Goal: Task Accomplishment & Management: Manage account settings

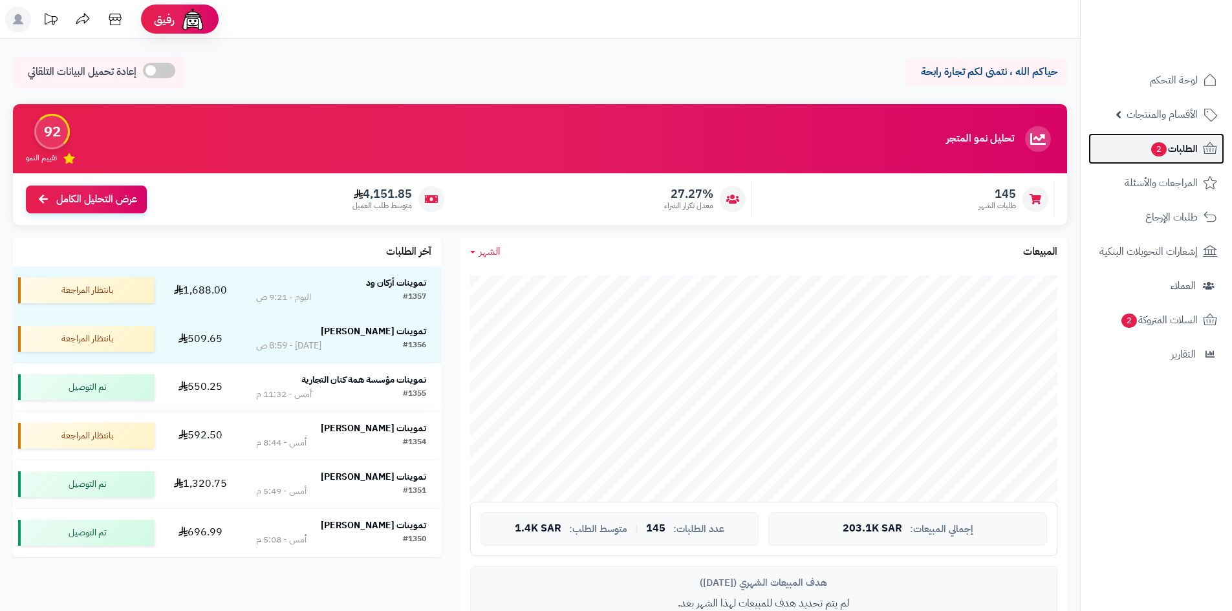
click at [1153, 155] on span "2" at bounding box center [1159, 149] width 16 height 15
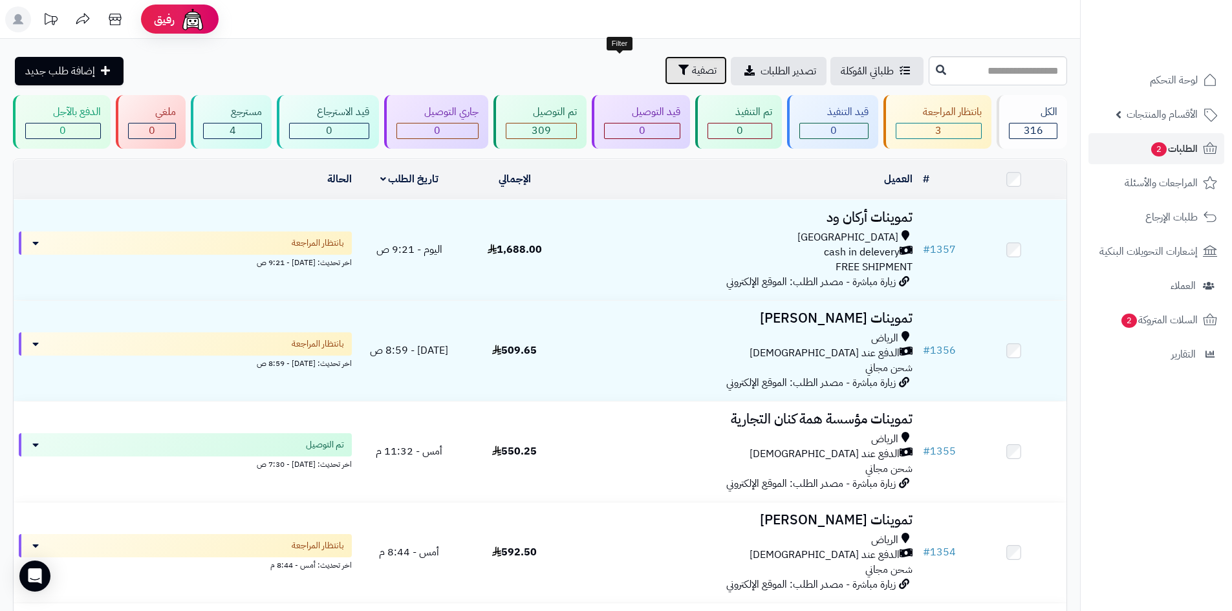
click at [665, 67] on button "تصفية" at bounding box center [696, 70] width 62 height 28
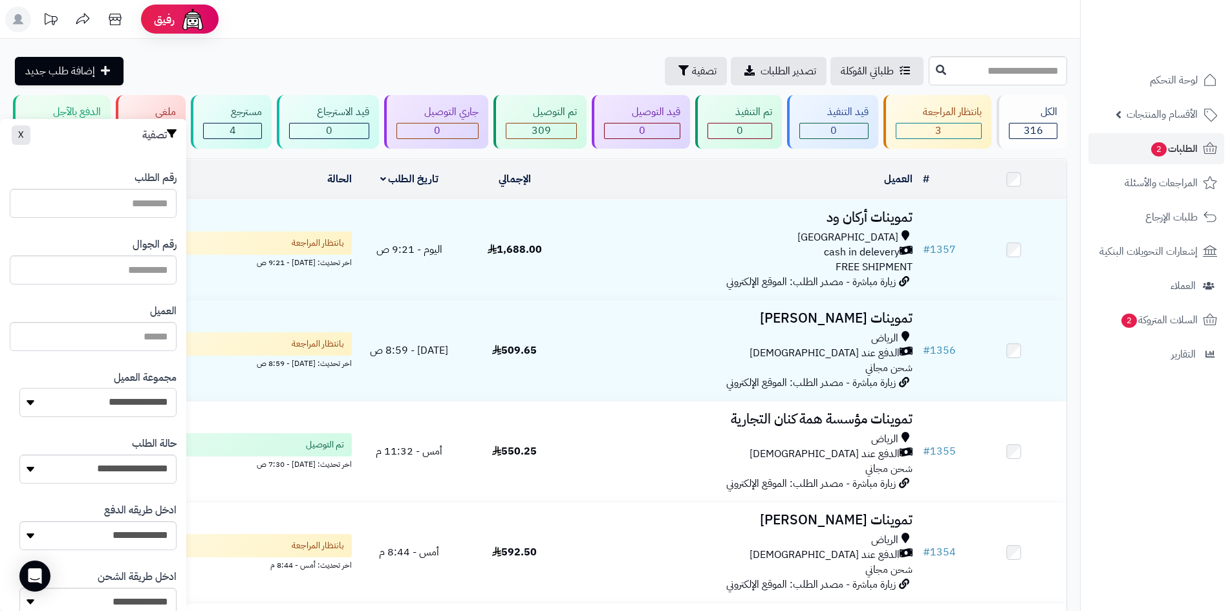
drag, startPoint x: 136, startPoint y: 402, endPoint x: 139, endPoint y: 411, distance: 10.0
click at [136, 402] on select "**********" at bounding box center [97, 402] width 157 height 29
select select "*"
click at [19, 388] on select "**********" at bounding box center [97, 402] width 157 height 29
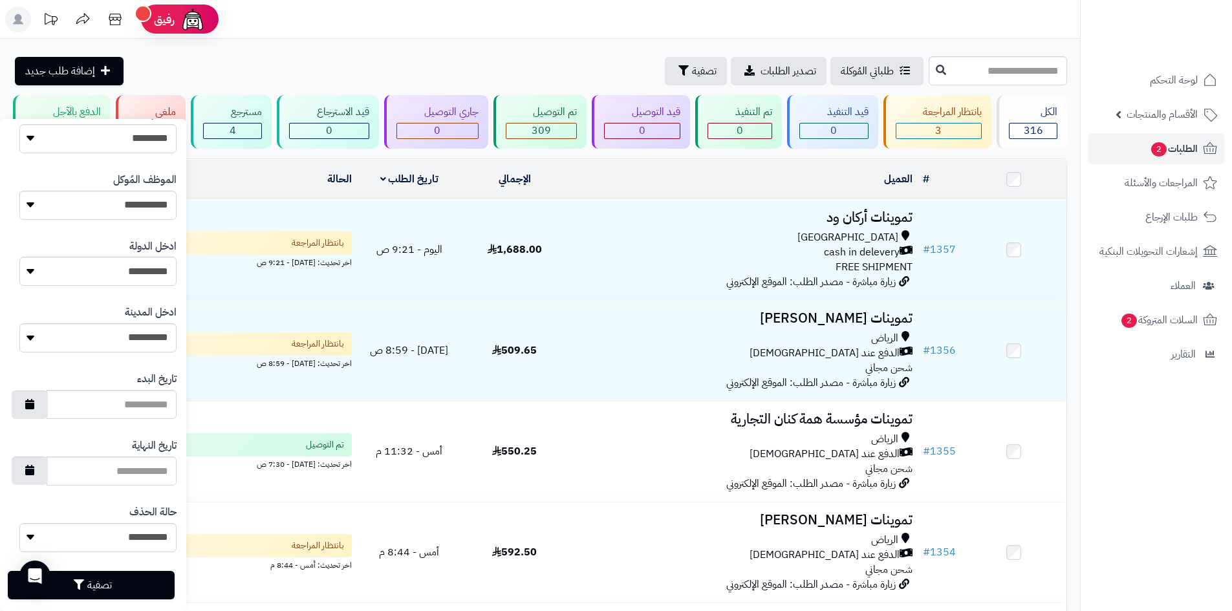
scroll to position [550, 0]
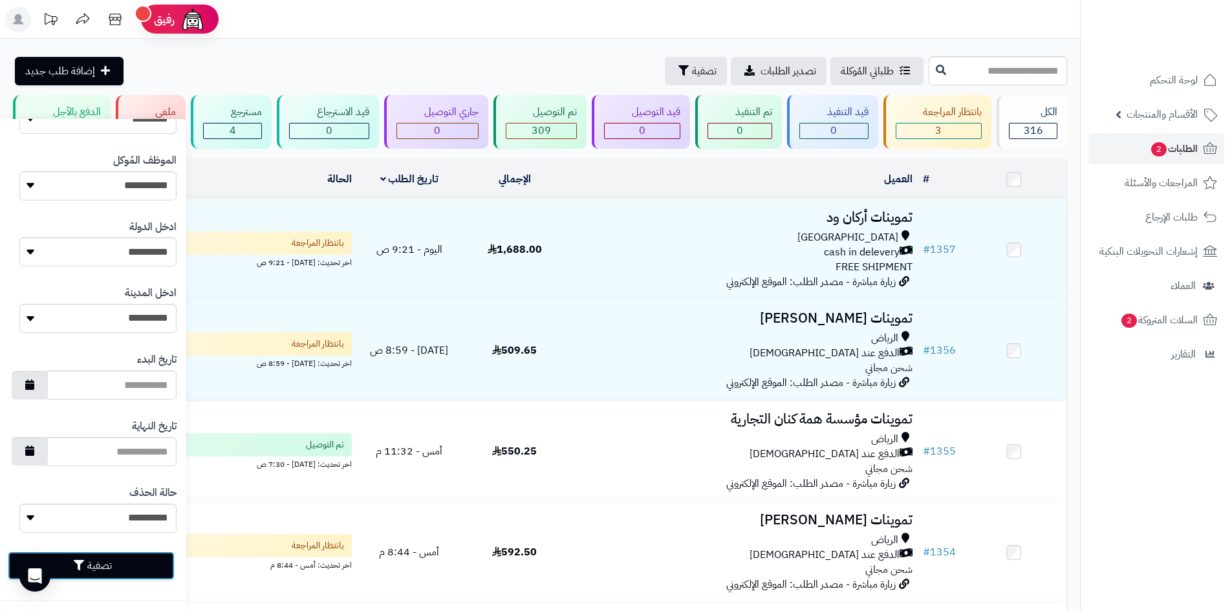
click at [160, 568] on button "تصفية" at bounding box center [91, 566] width 167 height 28
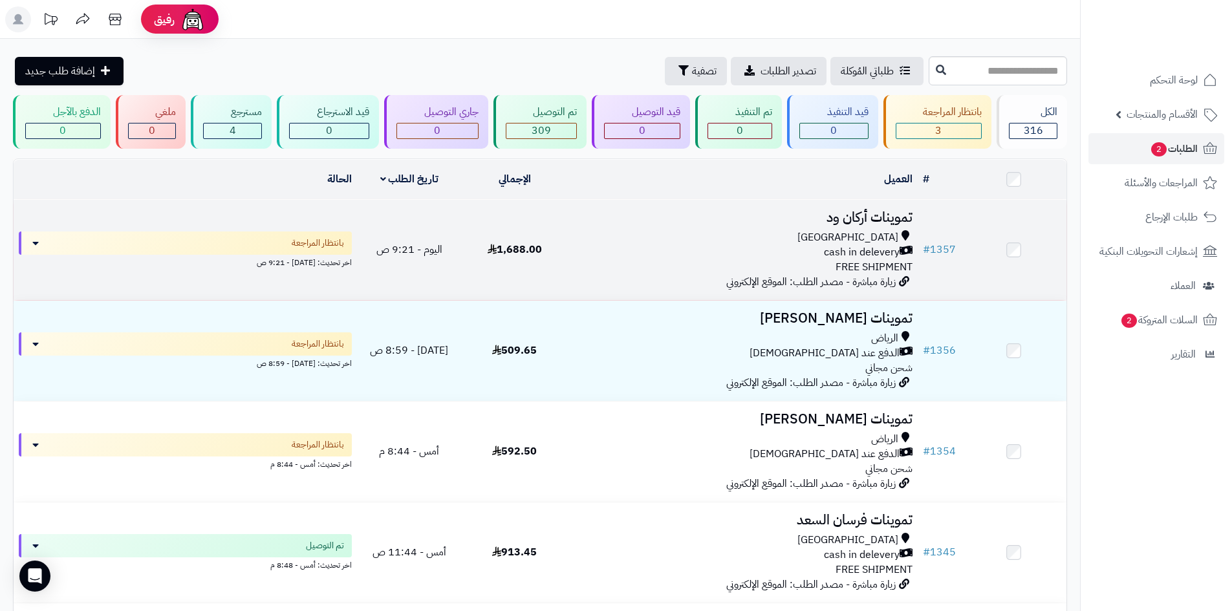
click at [754, 250] on div "cash in delevery" at bounding box center [742, 252] width 340 height 15
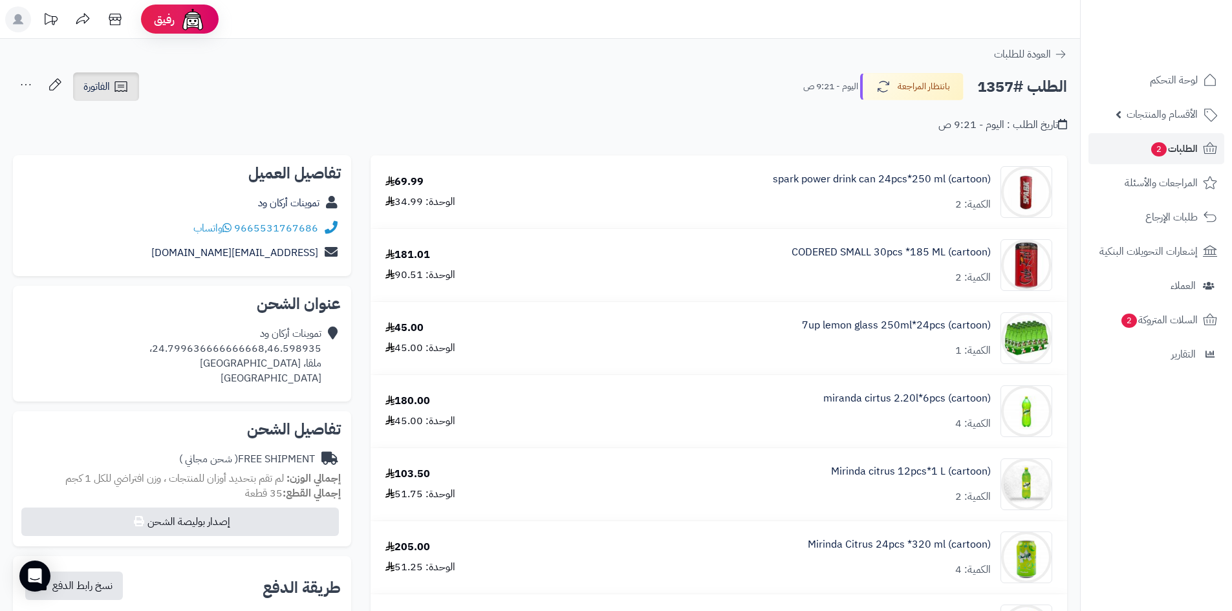
click at [91, 83] on span "الفاتورة" at bounding box center [96, 87] width 27 height 16
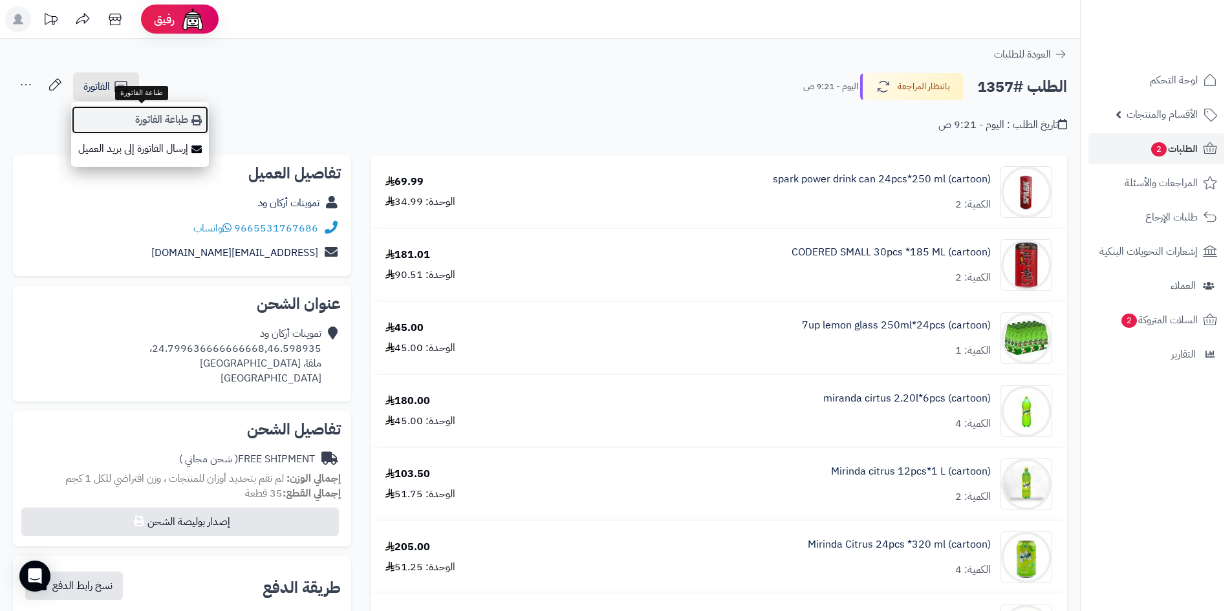
click at [143, 119] on link "طباعة الفاتورة" at bounding box center [140, 119] width 138 height 29
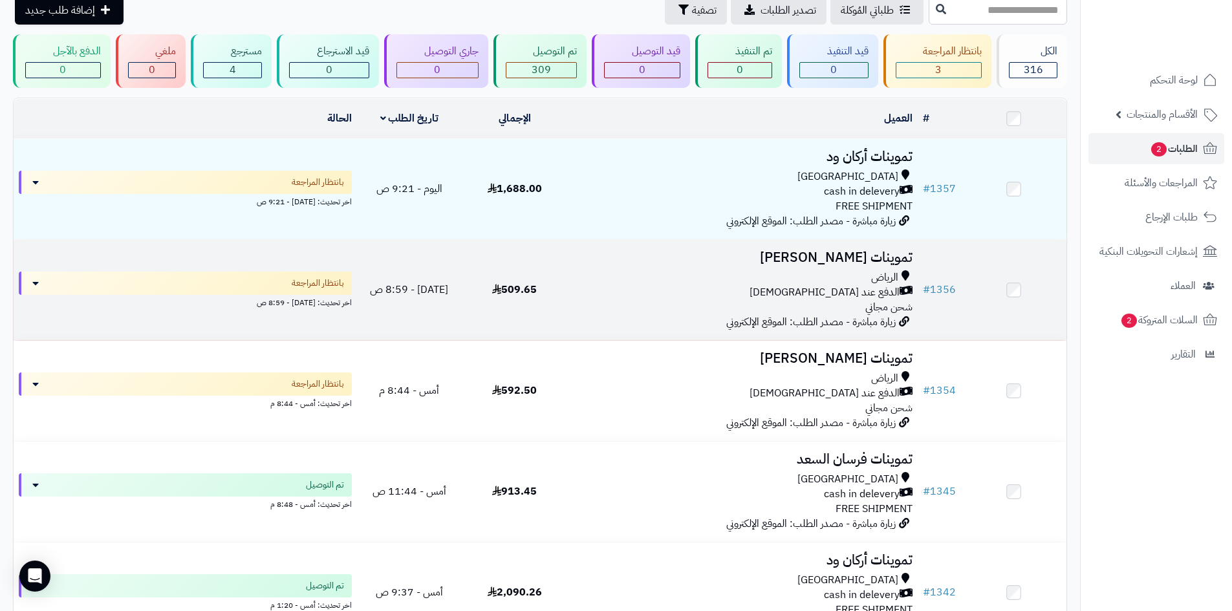
scroll to position [129, 0]
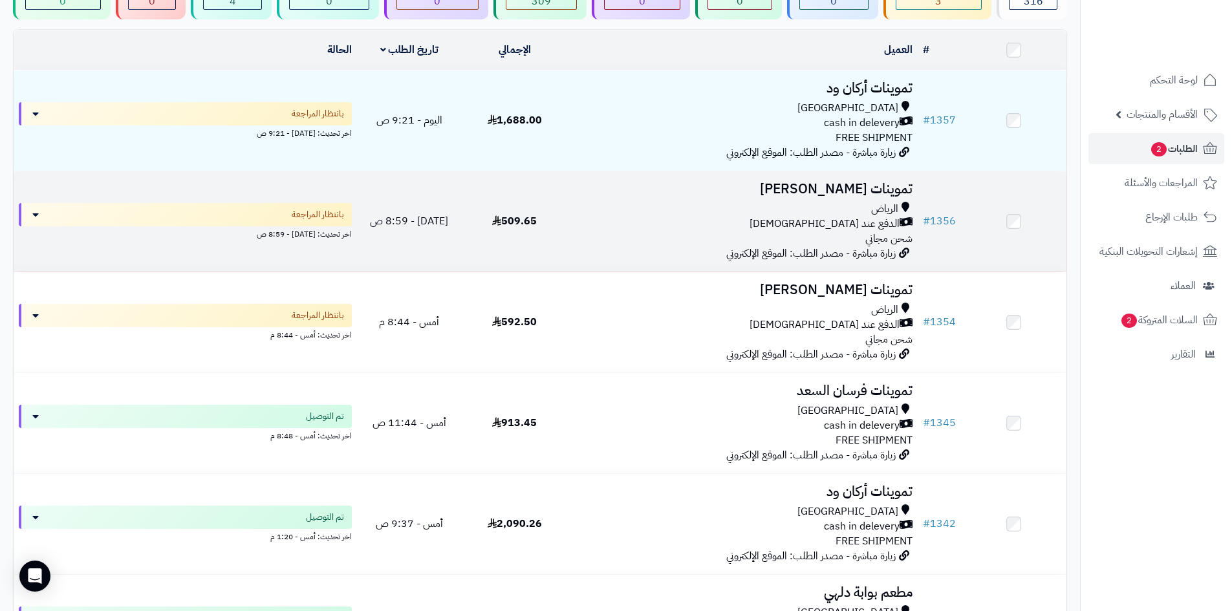
click at [567, 213] on td "509.65" at bounding box center [514, 221] width 105 height 100
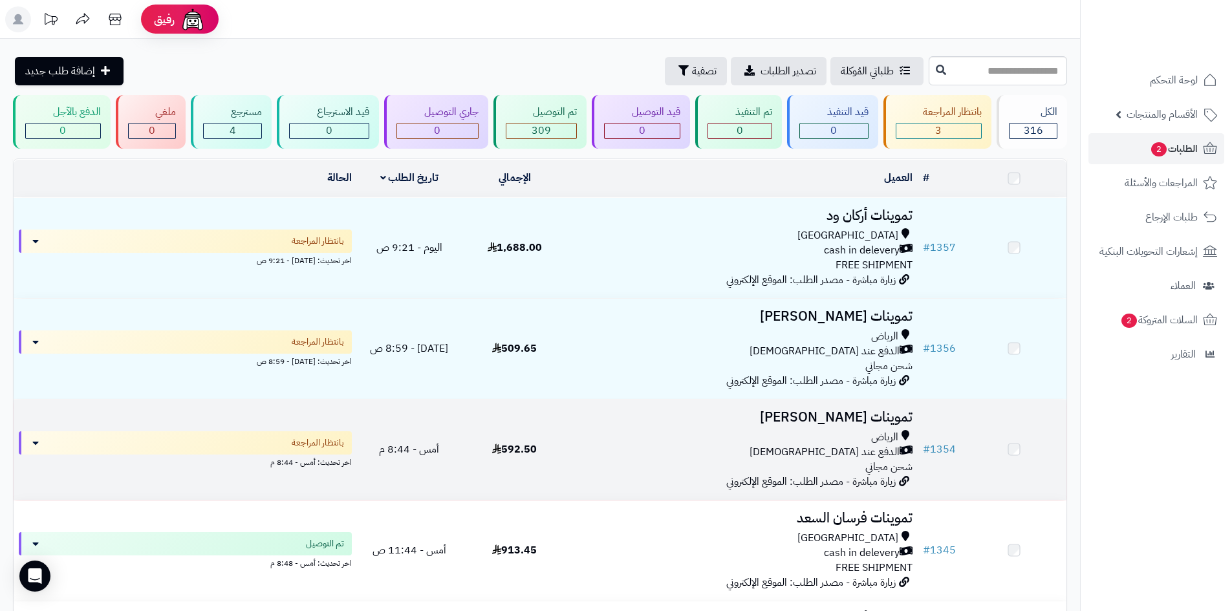
scroll to position [129, 0]
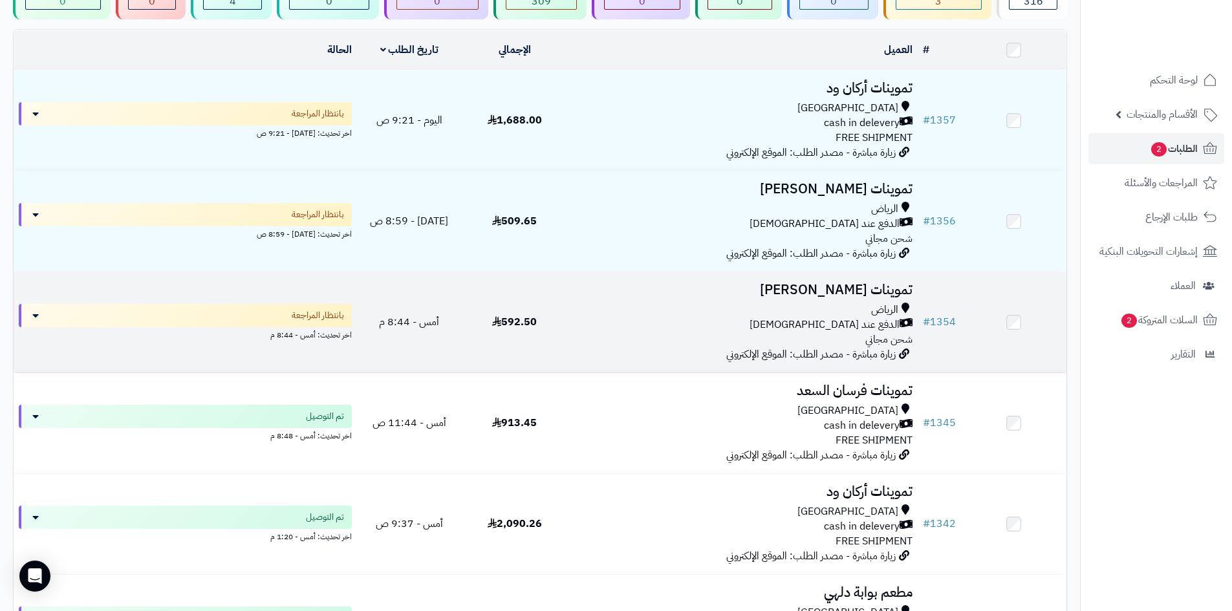
click at [451, 336] on td "أمس - 8:44 م" at bounding box center [409, 322] width 105 height 100
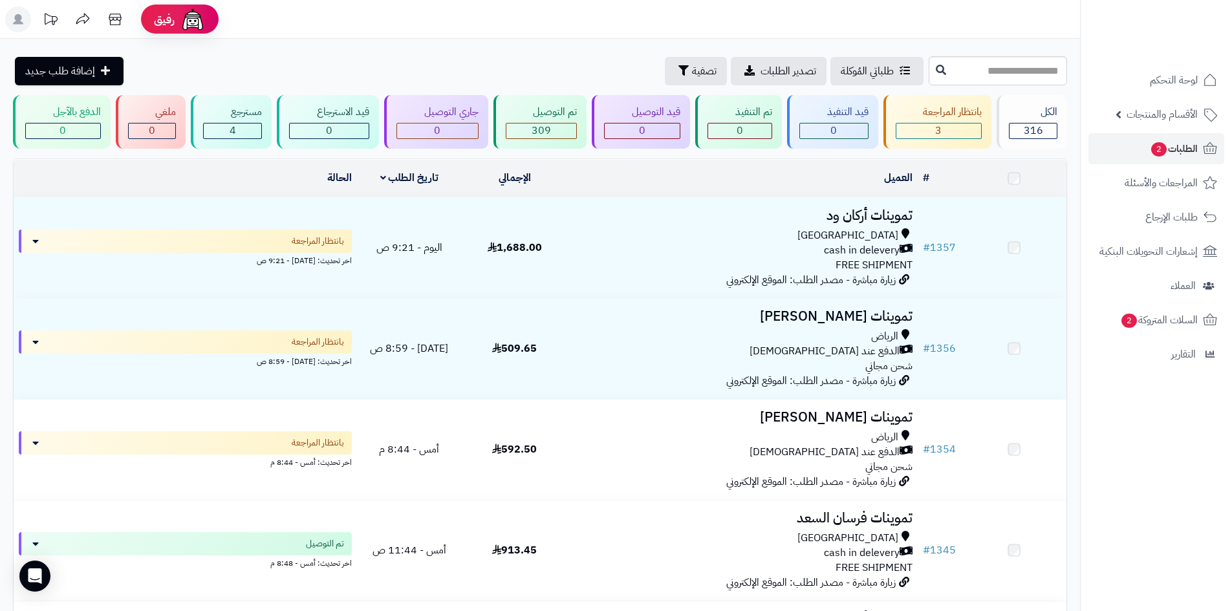
scroll to position [129, 0]
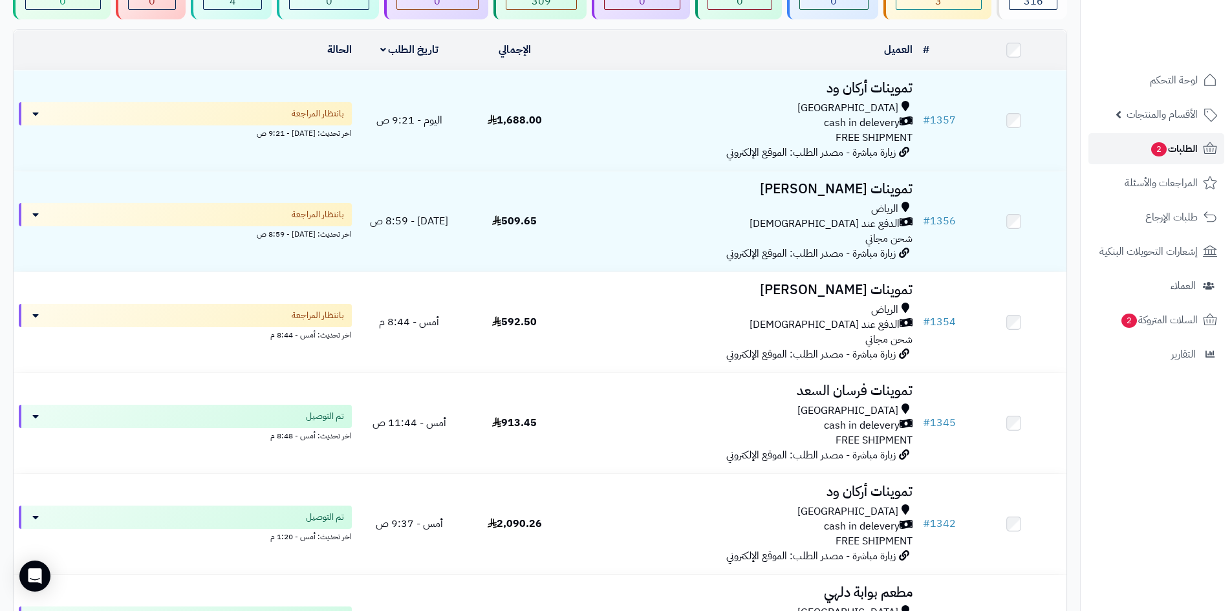
click at [1128, 149] on link "الطلبات 2" at bounding box center [1157, 148] width 136 height 31
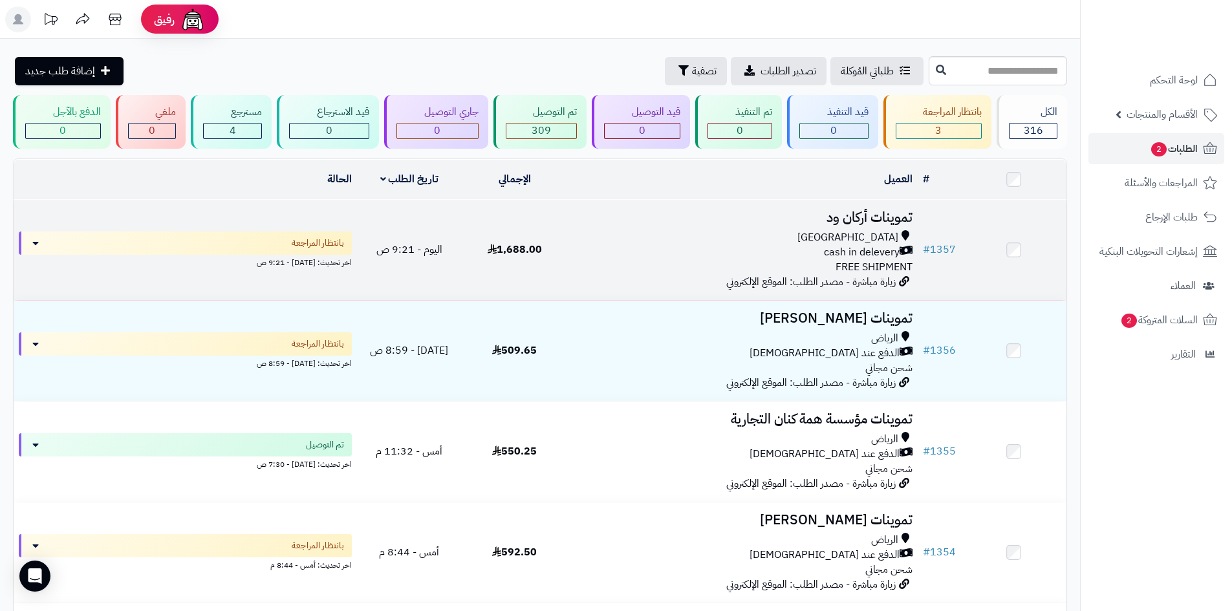
click at [611, 204] on td "تموينات أركان ود Riyadh cash in delevery FREE SHIPMENT زيارة مباشرة - مصدر الطل…" at bounding box center [742, 250] width 351 height 100
click at [597, 237] on div "[GEOGRAPHIC_DATA]" at bounding box center [742, 237] width 340 height 15
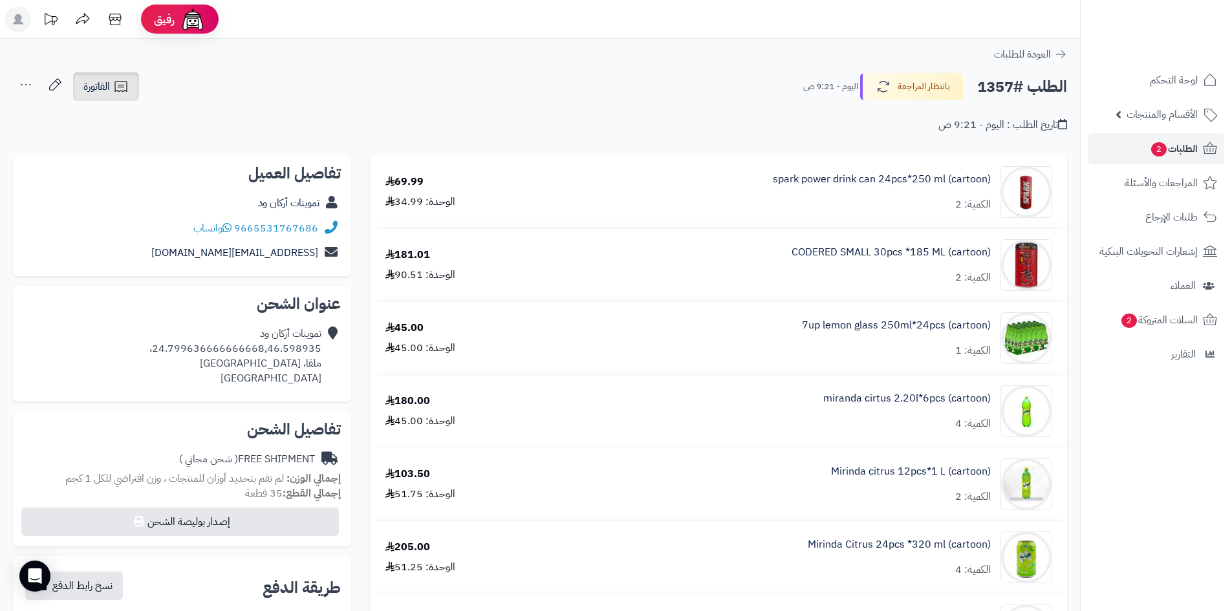
click at [107, 93] on span "الفاتورة" at bounding box center [96, 87] width 27 height 16
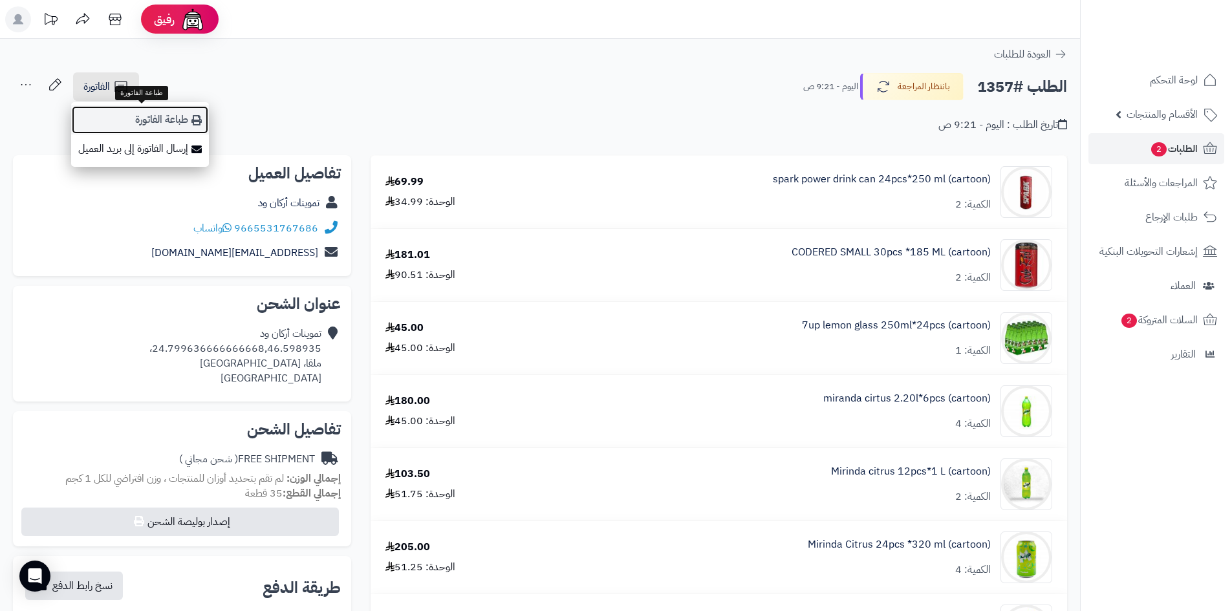
click at [151, 118] on link "طباعة الفاتورة" at bounding box center [140, 119] width 138 height 29
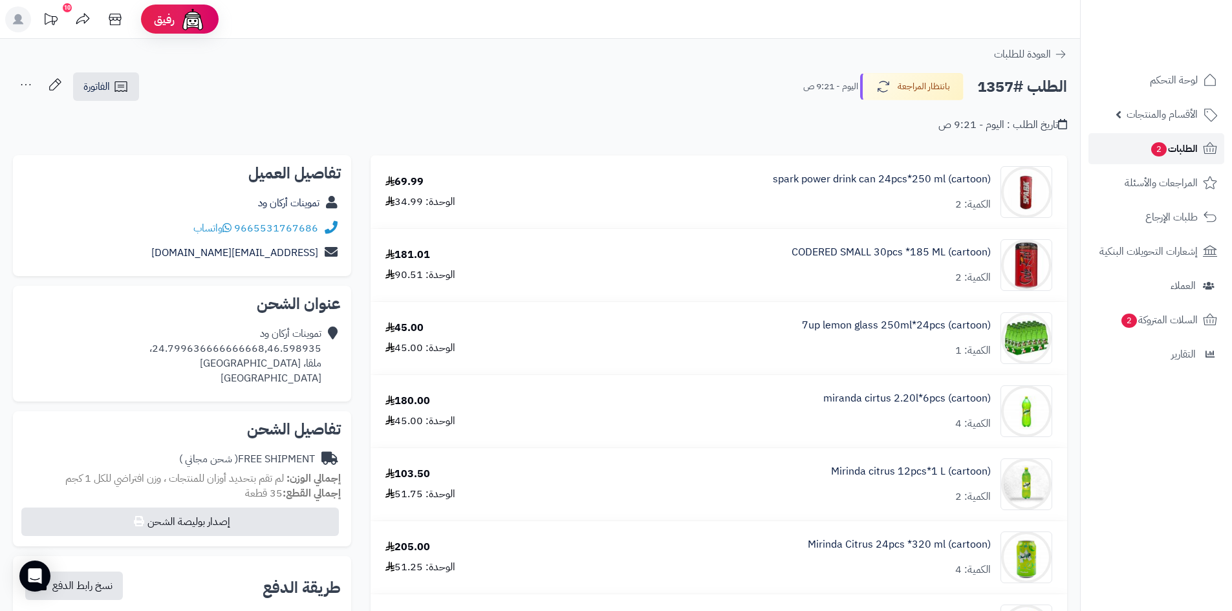
click at [1171, 154] on span "الطلبات 2" at bounding box center [1174, 149] width 48 height 18
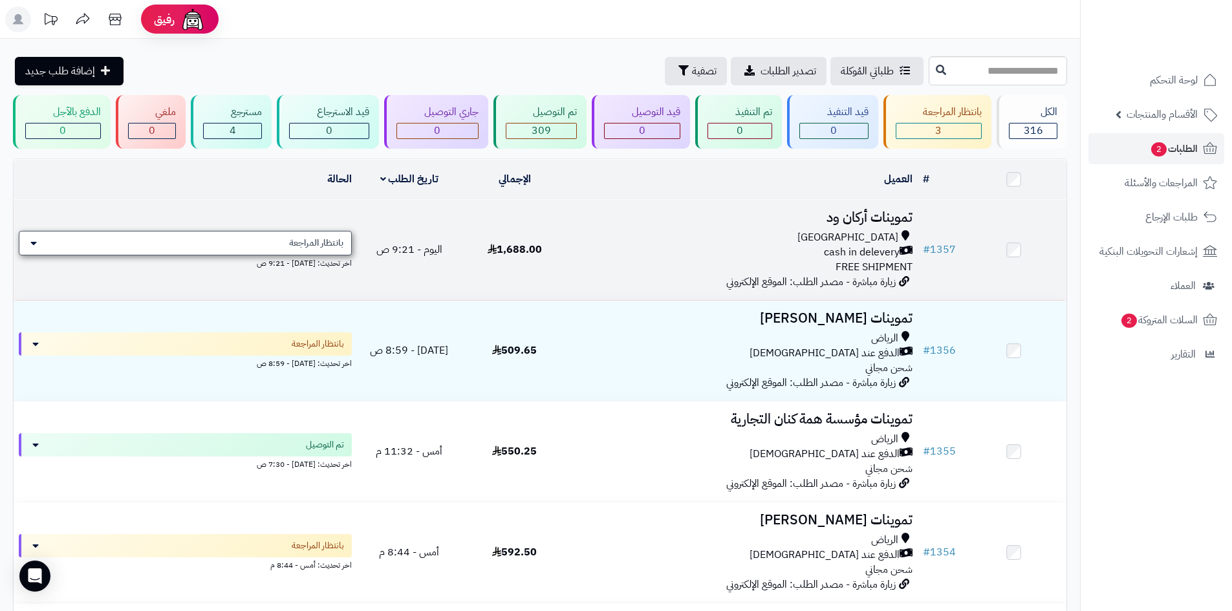
click at [330, 248] on div "بانتظار المراجعة" at bounding box center [185, 243] width 333 height 25
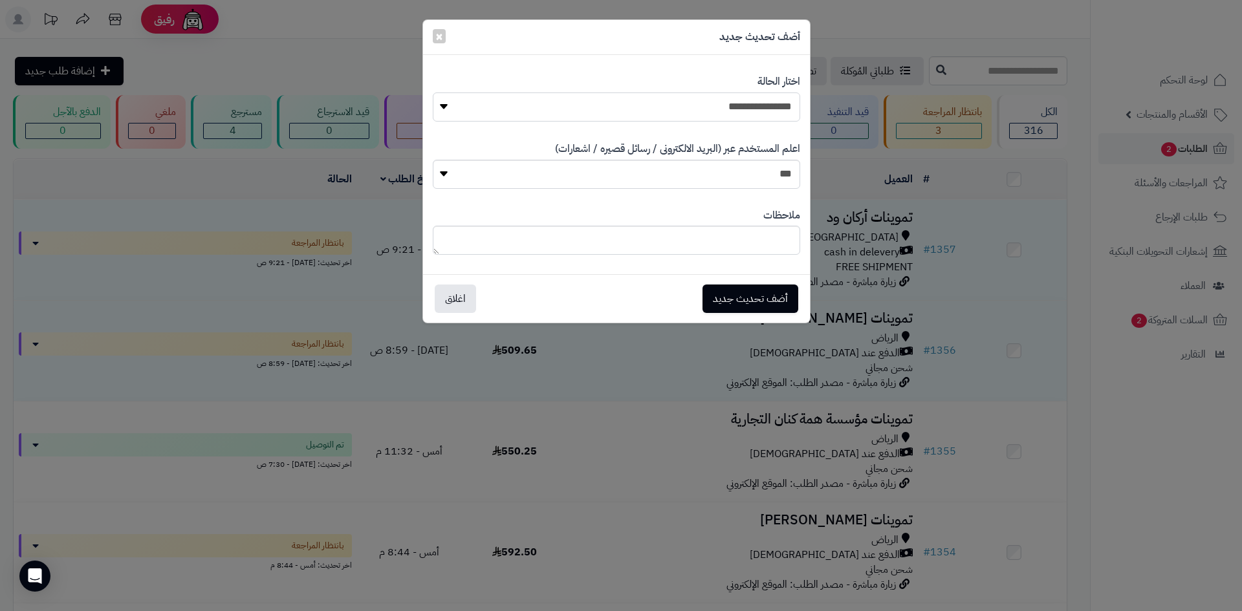
click at [746, 108] on select "**********" at bounding box center [616, 107] width 367 height 29
select select "**"
click at [433, 93] on select "**********" at bounding box center [616, 107] width 367 height 29
click at [760, 290] on button "أضف تحديث جديد" at bounding box center [750, 298] width 96 height 28
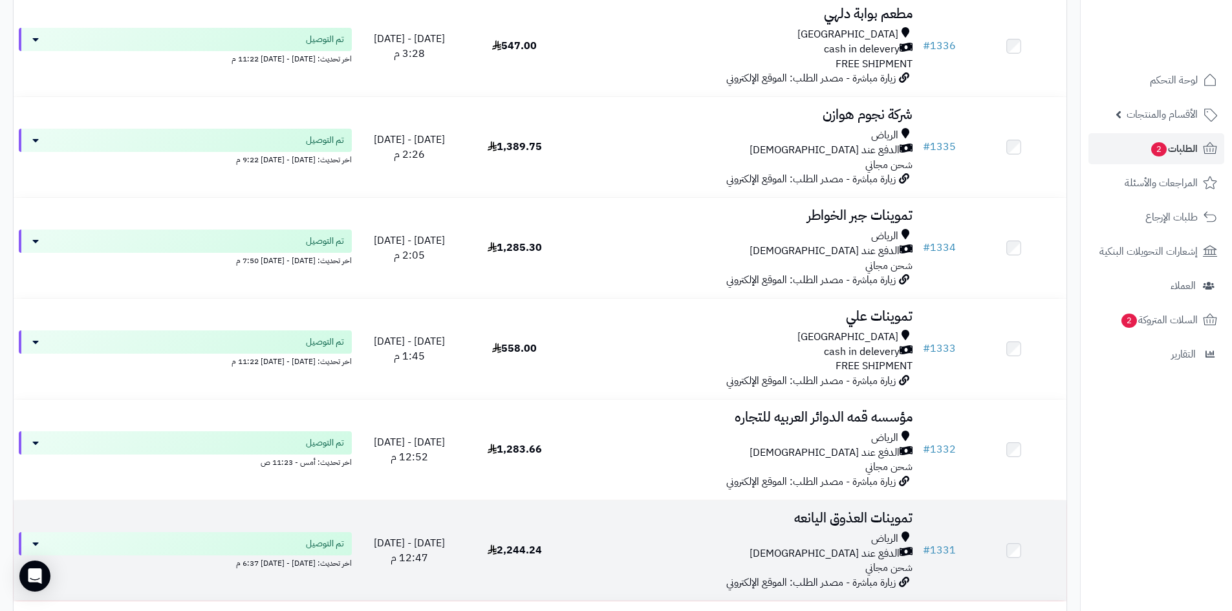
scroll to position [2199, 0]
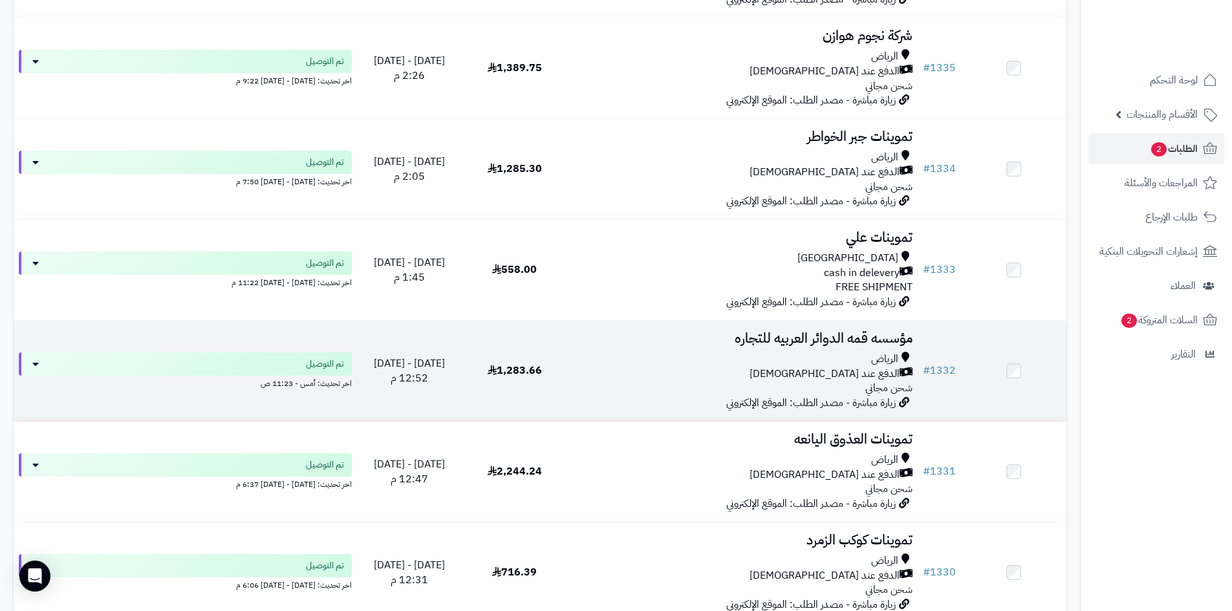
click at [660, 393] on div "[PERSON_NAME] عند الاستلام شحن مجاني" at bounding box center [742, 374] width 340 height 45
